Goal: Transaction & Acquisition: Purchase product/service

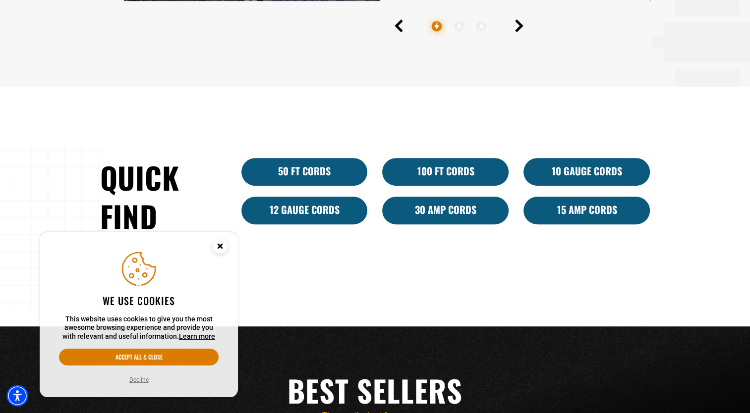
scroll to position [585, 0]
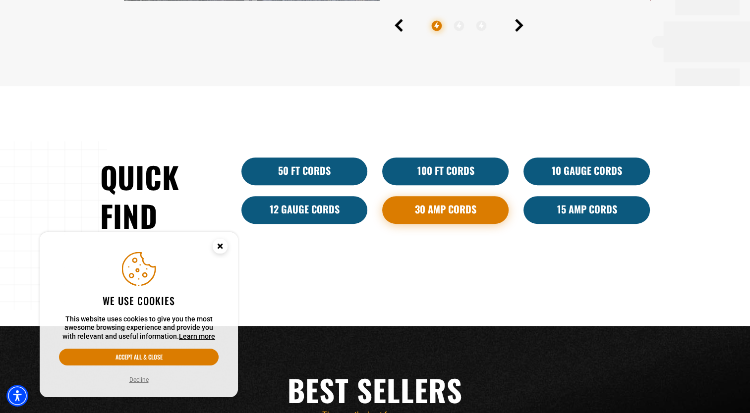
click at [435, 218] on link "30 Amp Cords" at bounding box center [445, 210] width 126 height 28
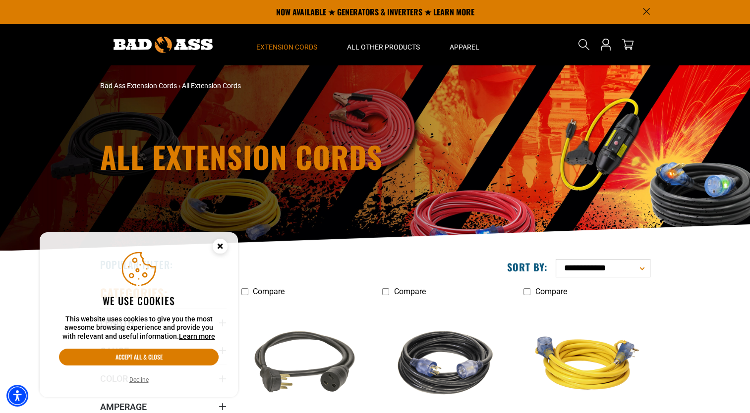
click at [219, 246] on icon "Cookie Consent" at bounding box center [219, 245] width 3 height 3
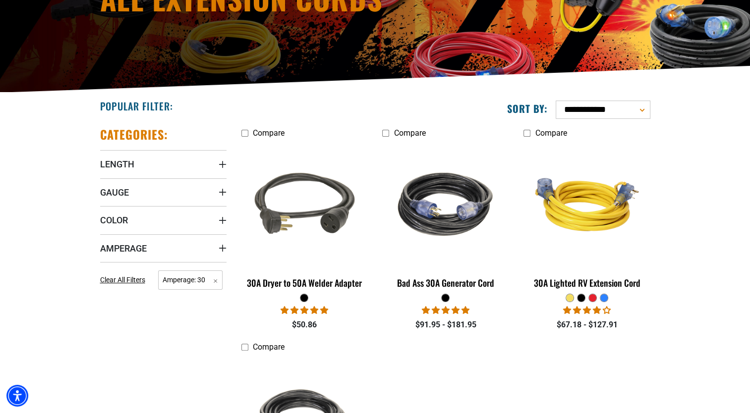
scroll to position [155, 0]
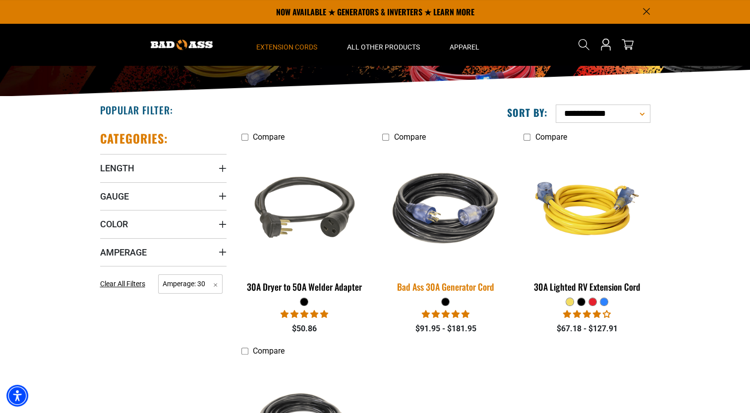
click at [431, 211] on img at bounding box center [445, 208] width 139 height 127
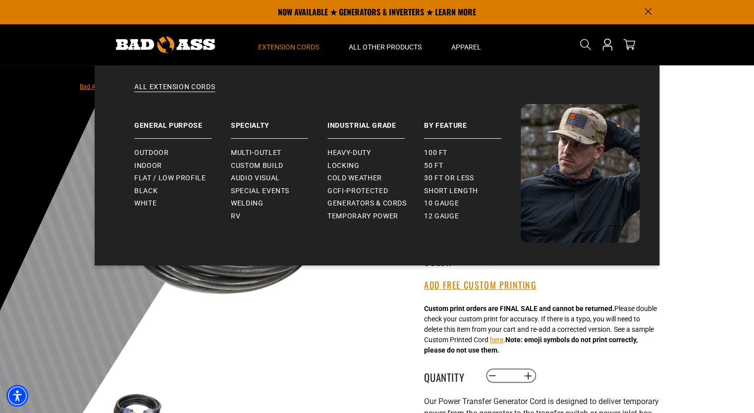
click at [285, 42] on summary "Extension Cords" at bounding box center [288, 45] width 91 height 42
click at [285, 47] on span "Extension Cords" at bounding box center [288, 47] width 61 height 9
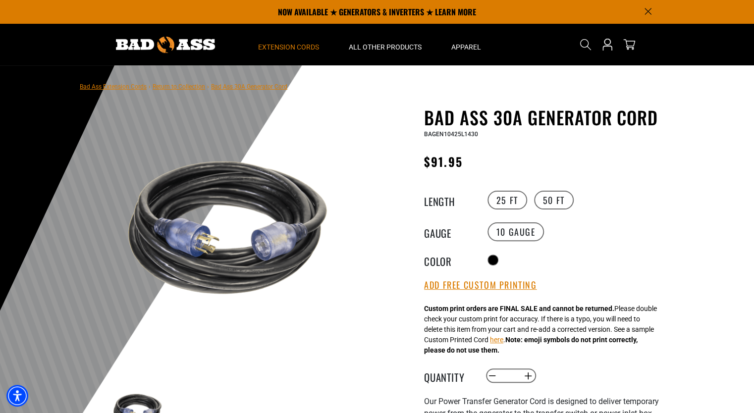
click at [283, 51] on span "Extension Cords" at bounding box center [288, 47] width 61 height 9
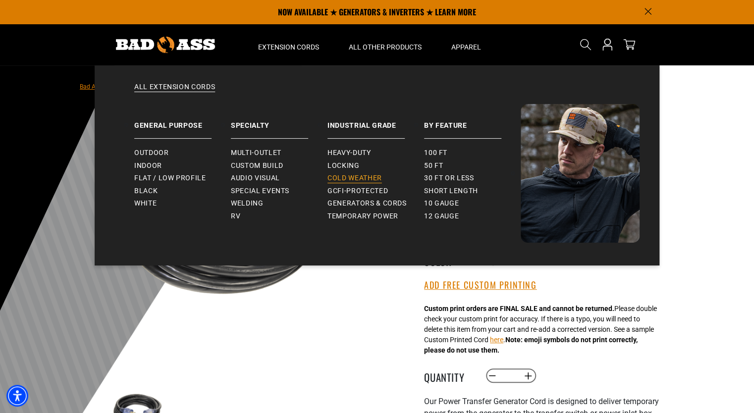
click at [359, 174] on span "Cold Weather" at bounding box center [355, 178] width 55 height 9
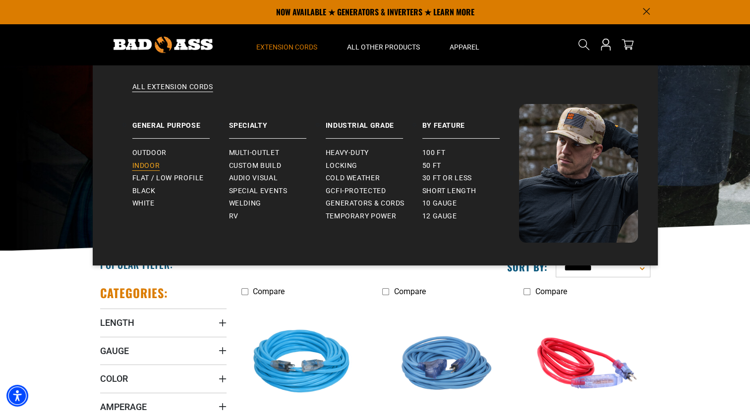
click at [149, 165] on span "Indoor" at bounding box center [146, 166] width 28 height 9
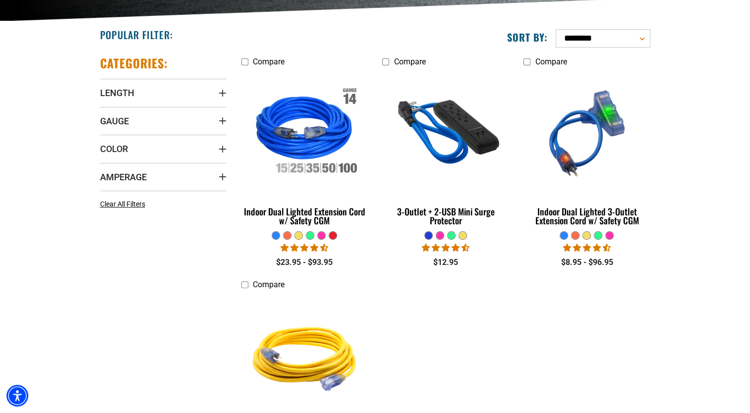
scroll to position [237, 0]
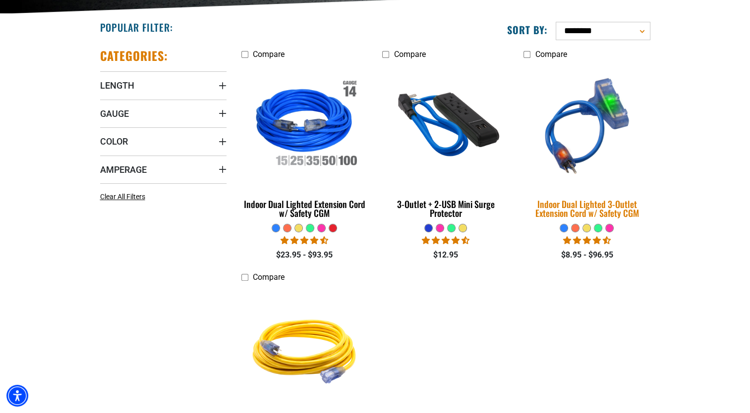
click at [585, 133] on img at bounding box center [586, 125] width 139 height 127
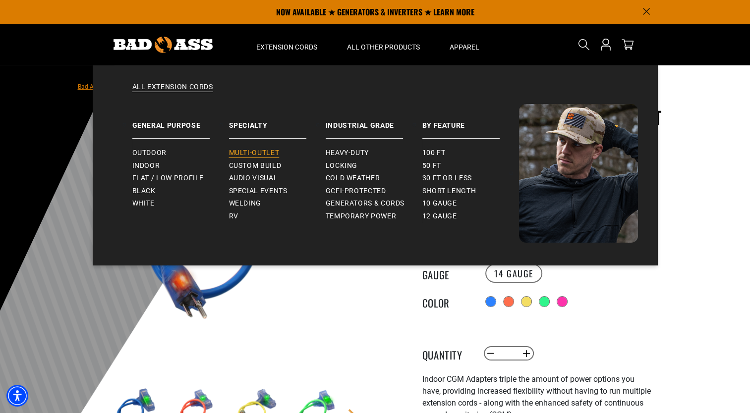
click at [259, 151] on span "Multi-Outlet" at bounding box center [254, 153] width 51 height 9
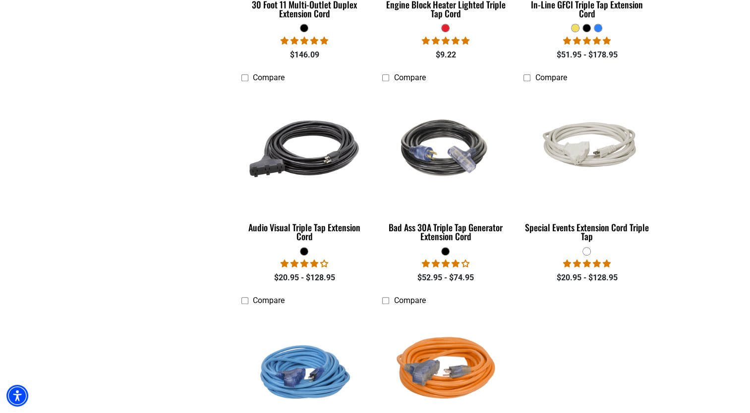
scroll to position [662, 0]
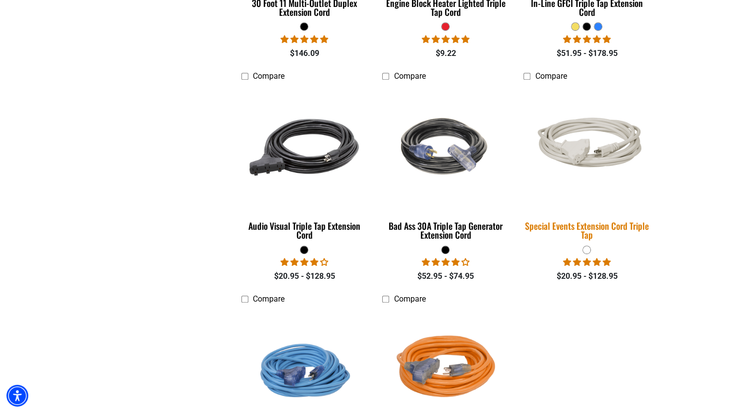
click at [569, 142] on img at bounding box center [586, 148] width 139 height 85
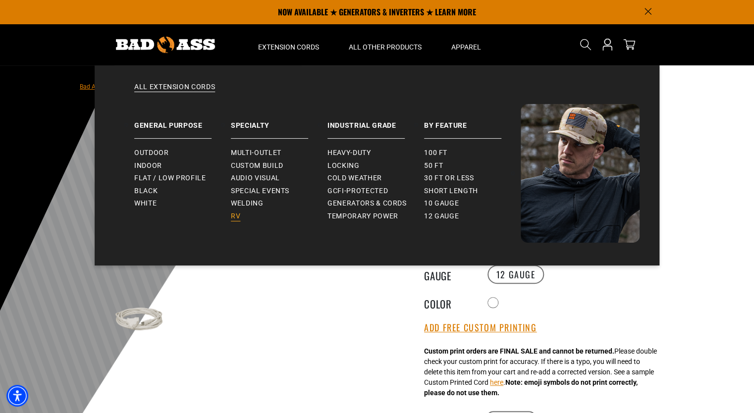
click at [236, 218] on span "RV" at bounding box center [235, 216] width 9 height 9
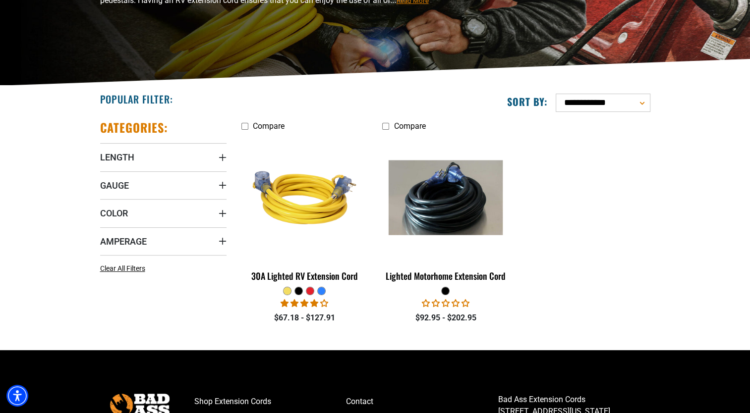
scroll to position [167, 0]
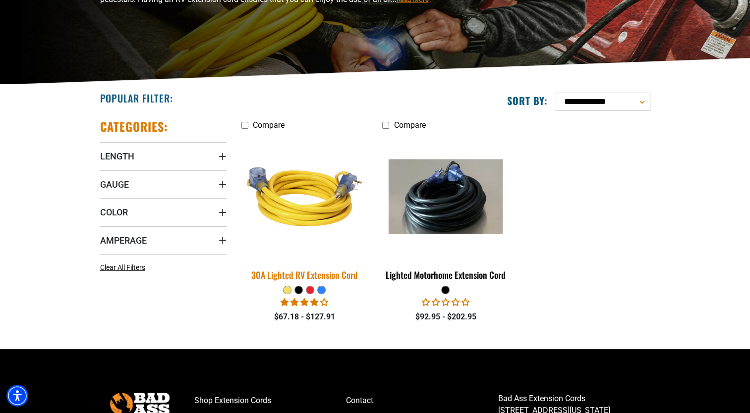
click at [309, 202] on img at bounding box center [304, 196] width 139 height 127
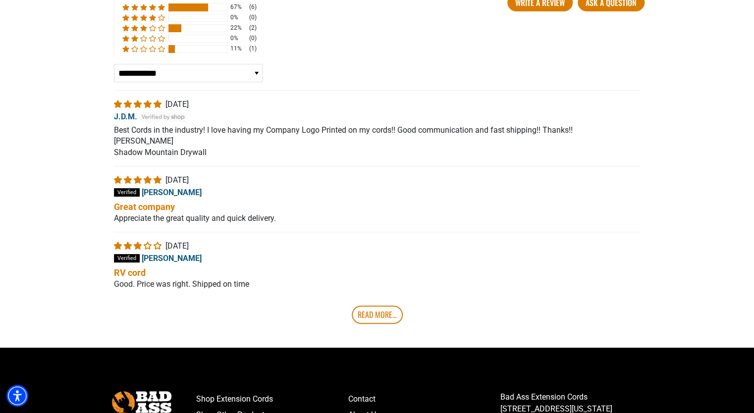
scroll to position [1904, 0]
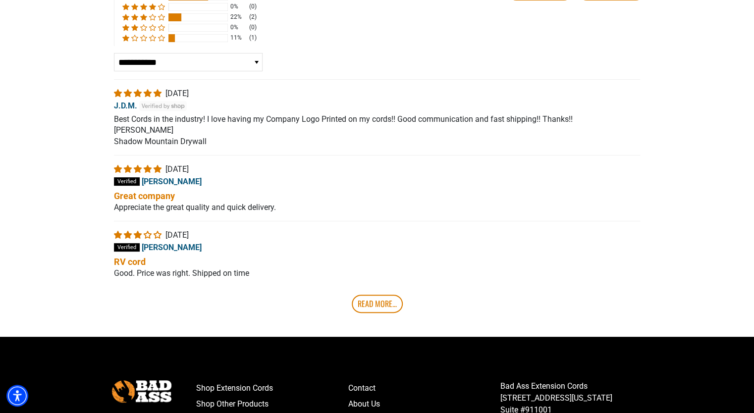
click at [37, 216] on section "**********" at bounding box center [377, 112] width 754 height 447
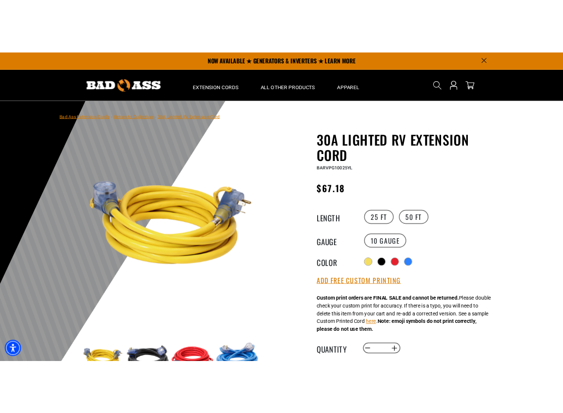
scroll to position [0, 0]
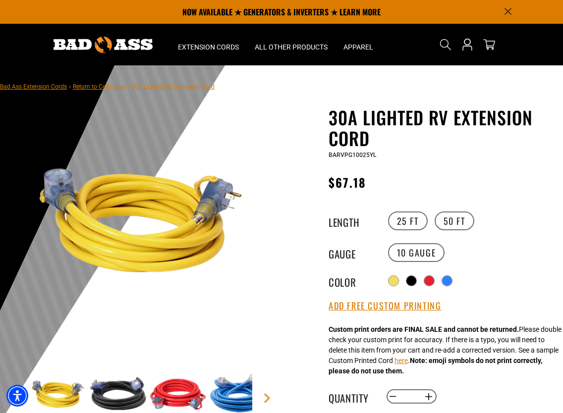
click at [57, 183] on img at bounding box center [140, 220] width 223 height 223
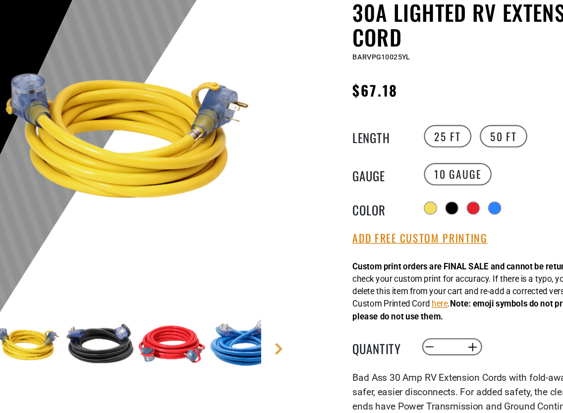
scroll to position [40, 0]
